Goal: Task Accomplishment & Management: Complete application form

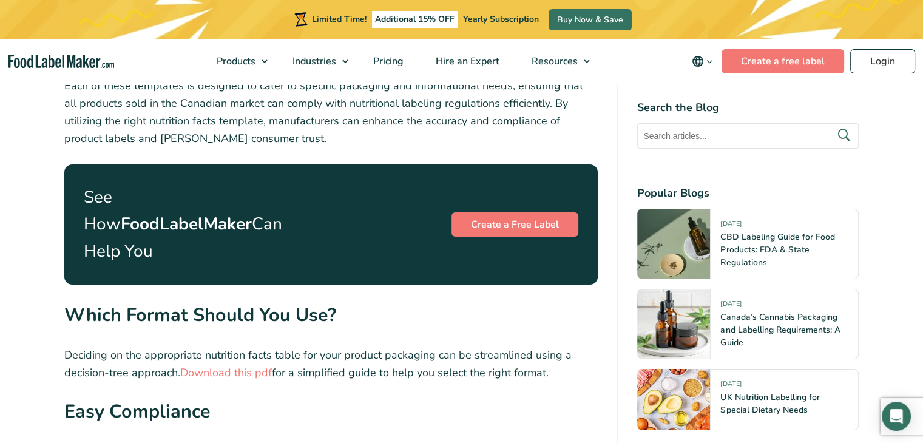
scroll to position [4186, 0]
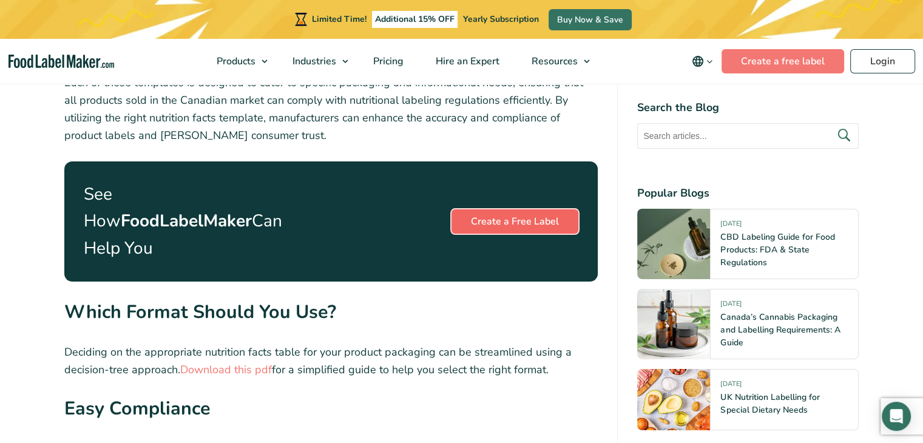
click at [513, 209] on link "Create a Free Label" at bounding box center [514, 221] width 127 height 24
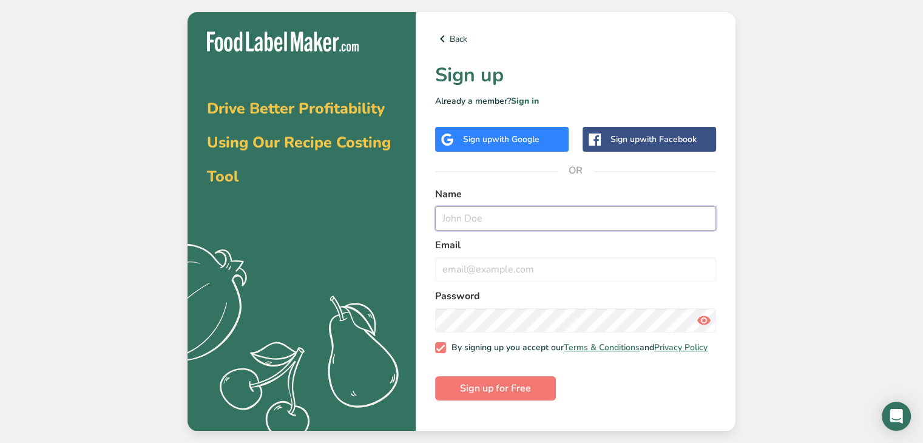
click at [461, 215] on input "text" at bounding box center [575, 218] width 281 height 24
type input "Penny Chmilar"
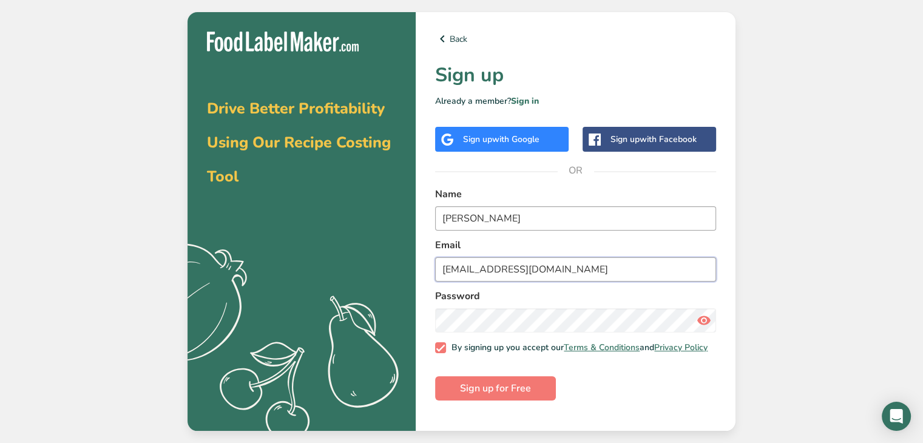
type input "pennychmilar@gmail.com"
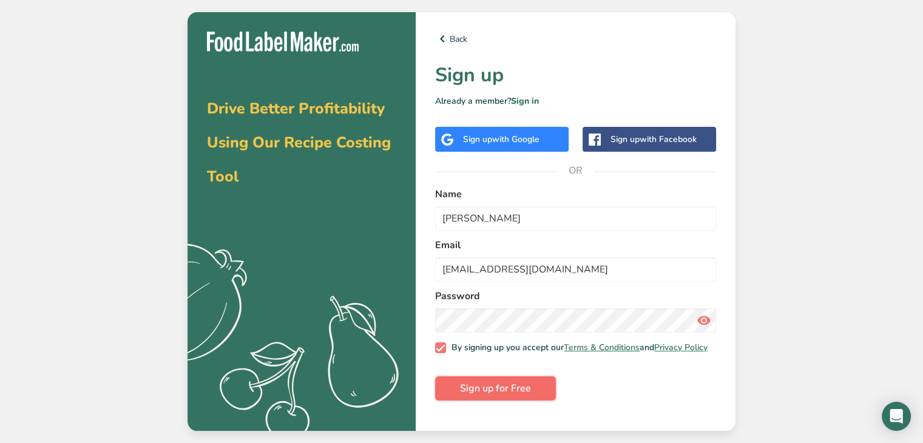
click at [502, 394] on span "Sign up for Free" at bounding box center [495, 388] width 71 height 15
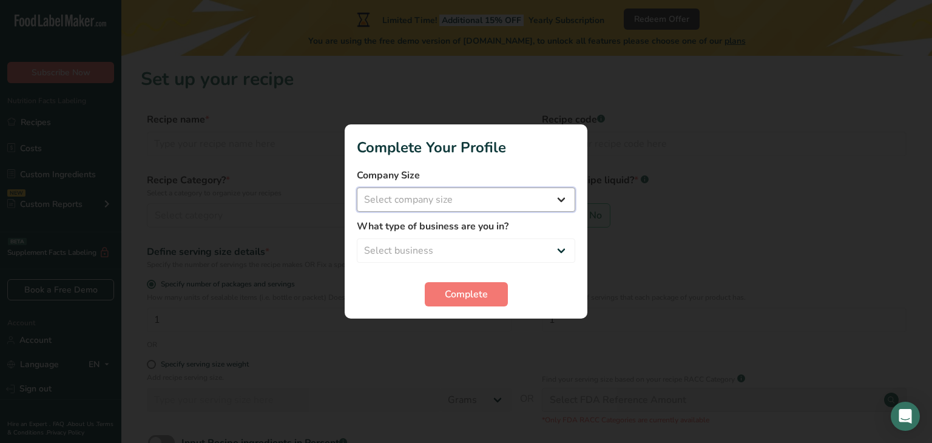
click at [380, 197] on select "Select company size Fewer than 10 Employees 10 to 50 Employees 51 to 500 Employ…" at bounding box center [466, 199] width 218 height 24
select select "1"
click at [357, 187] on select "Select company size Fewer than 10 Employees 10 to 50 Employees 51 to 500 Employ…" at bounding box center [466, 199] width 218 height 24
click at [373, 249] on select "Select business Packaged Food Manufacturer Restaurant & Cafe Bakery Meal Plans …" at bounding box center [466, 250] width 218 height 24
select select "8"
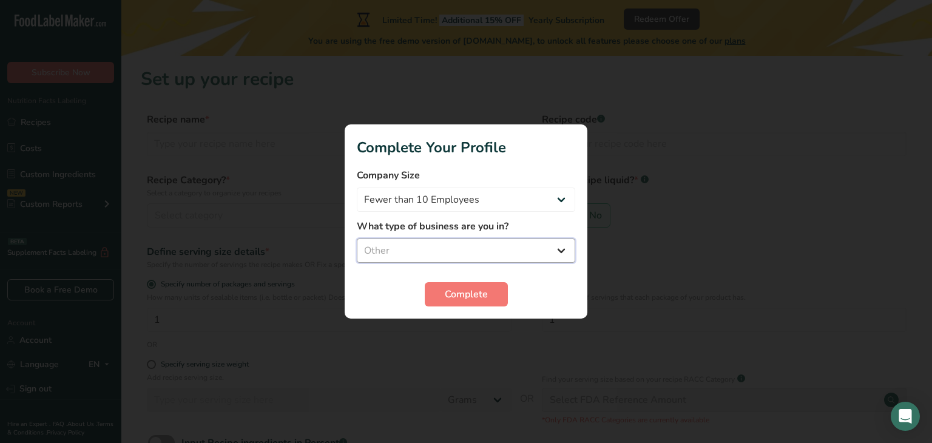
click at [357, 238] on select "Select business Packaged Food Manufacturer Restaurant & Cafe Bakery Meal Plans …" at bounding box center [466, 250] width 218 height 24
click at [462, 292] on span "Complete" at bounding box center [466, 294] width 43 height 15
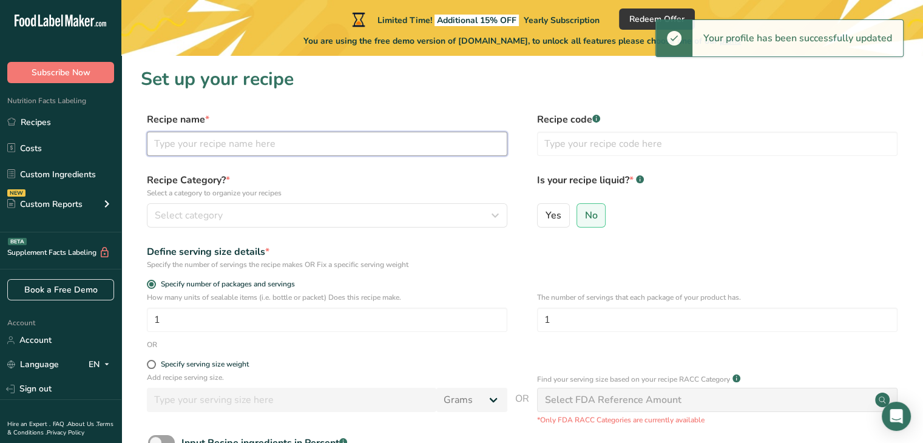
click at [175, 142] on input "text" at bounding box center [327, 144] width 360 height 24
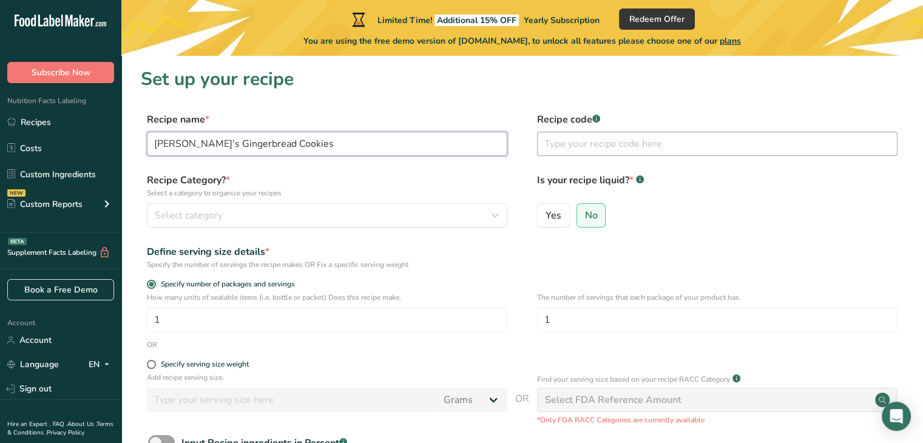
type input "Penny's Gingerbread Cookies"
click at [572, 144] on input "text" at bounding box center [717, 144] width 360 height 24
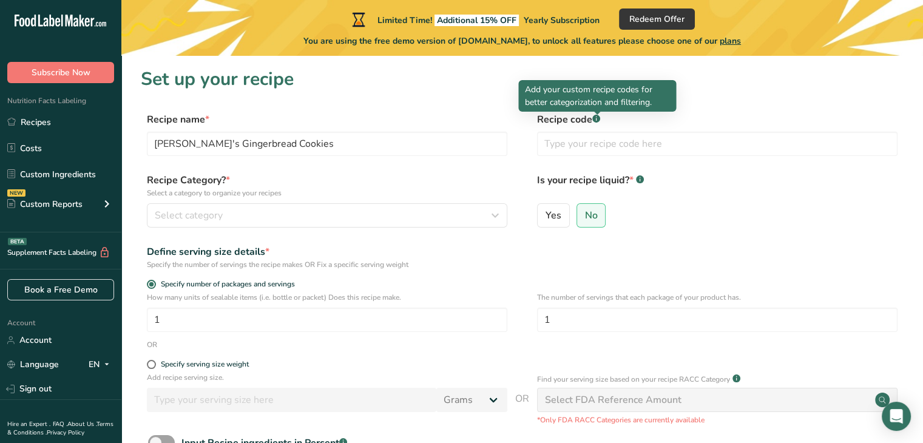
click at [599, 121] on rect at bounding box center [596, 119] width 8 height 8
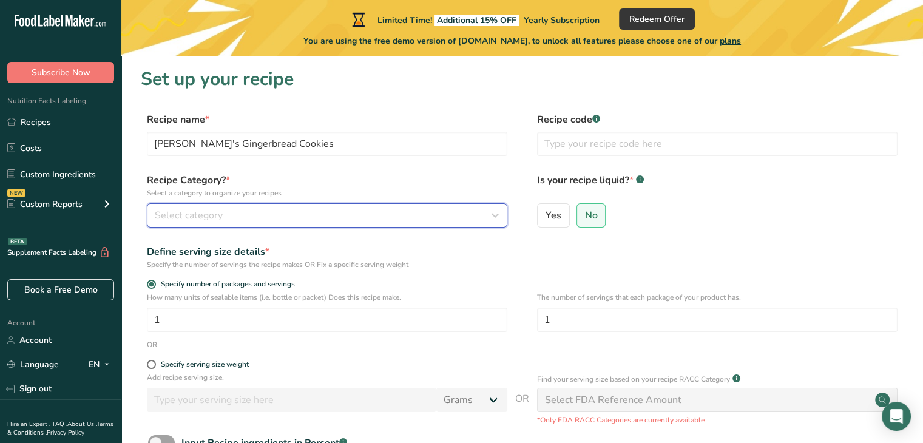
click at [163, 212] on span "Select category" at bounding box center [189, 215] width 68 height 15
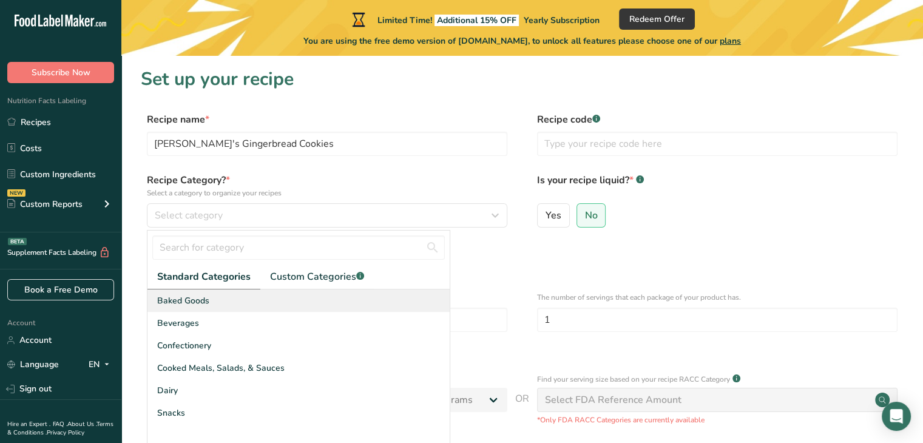
click at [183, 301] on span "Baked Goods" at bounding box center [183, 300] width 52 height 13
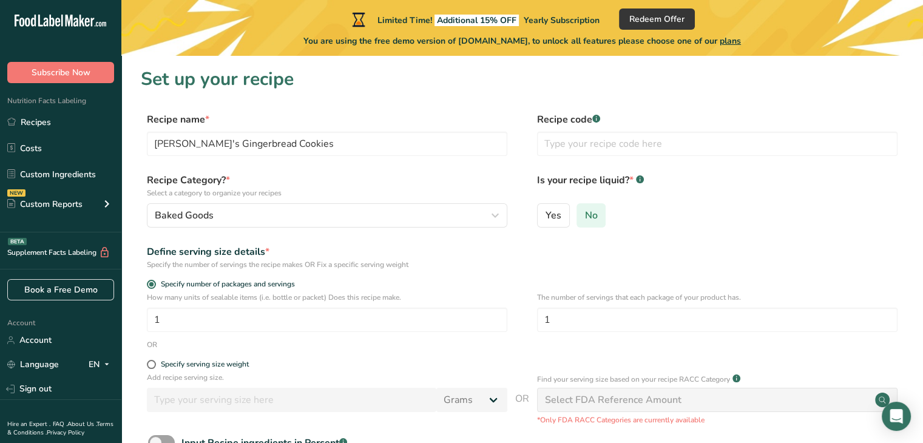
click at [592, 215] on span "No" at bounding box center [591, 215] width 13 height 12
click at [585, 215] on input "No" at bounding box center [581, 215] width 8 height 8
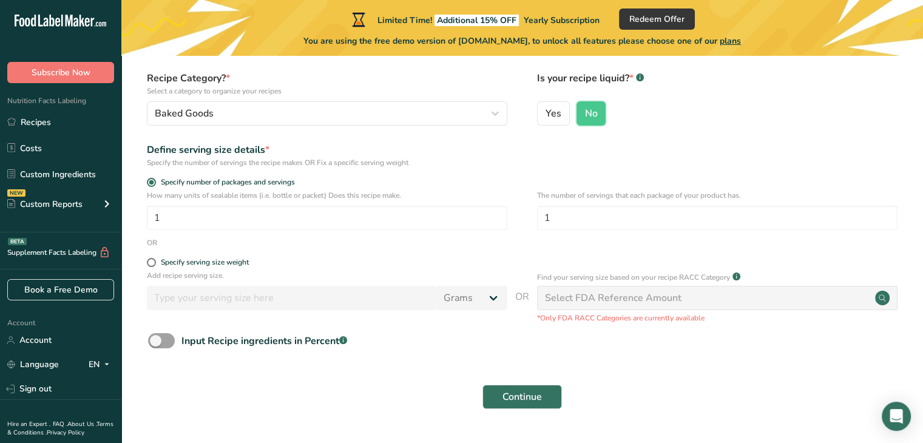
scroll to position [121, 0]
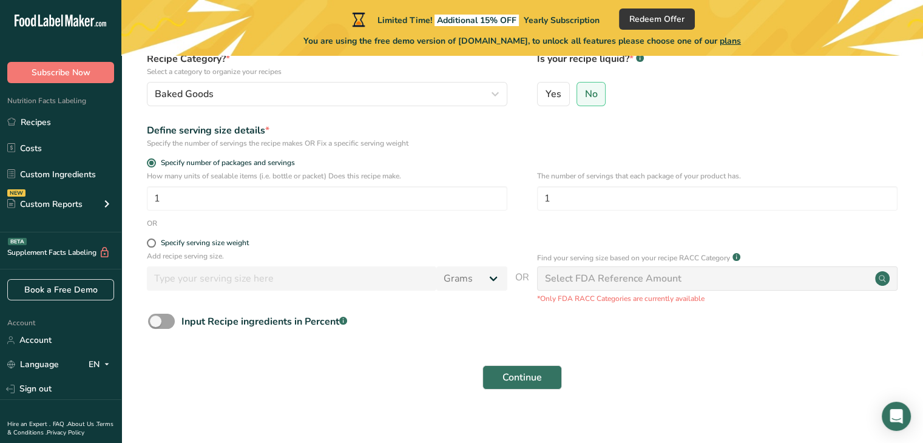
click at [553, 278] on div "Select FDA Reference Amount" at bounding box center [613, 278] width 136 height 15
